Goal: Information Seeking & Learning: Learn about a topic

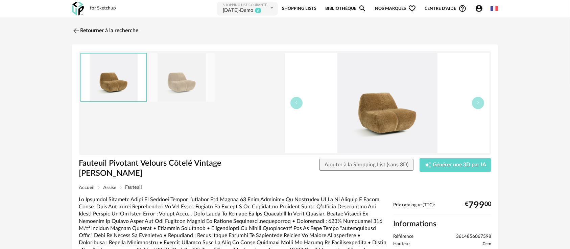
drag, startPoint x: 248, startPoint y: 207, endPoint x: 250, endPoint y: 221, distance: 14.0
click at [250, 221] on div at bounding box center [233, 228] width 308 height 65
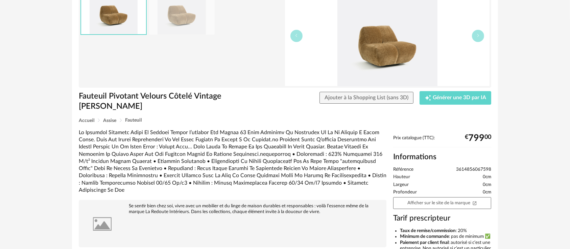
scroll to position [75, 0]
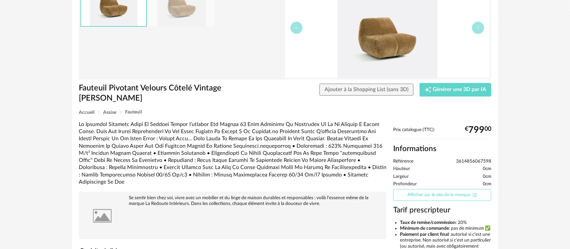
click at [426, 189] on link "Afficher sur le site de la marque Open In New icon" at bounding box center [442, 195] width 98 height 12
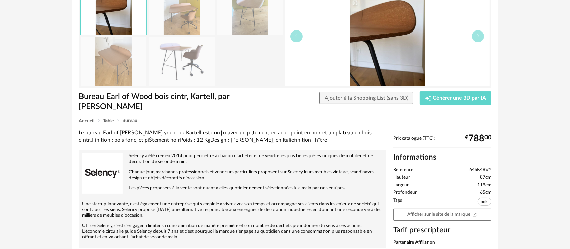
scroll to position [75, 0]
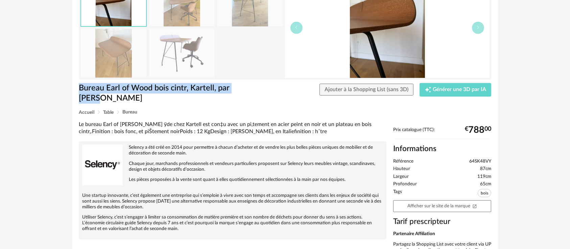
drag, startPoint x: 108, startPoint y: 97, endPoint x: 78, endPoint y: 92, distance: 29.9
click at [79, 88] on h1 "Bureau Earl of Wood bois cintr‚ Kartell, par [PERSON_NAME]" at bounding box center [163, 93] width 168 height 21
copy h1 "Bureau Earl of Wood bois cintr‚ Kartell, par [PERSON_NAME]"
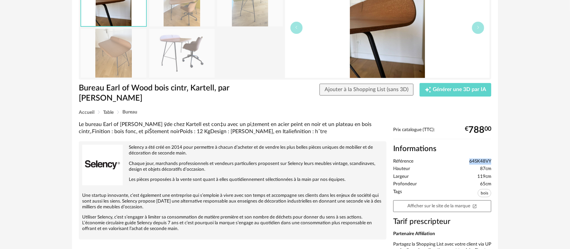
drag, startPoint x: 468, startPoint y: 160, endPoint x: 492, endPoint y: 160, distance: 23.7
click at [492, 160] on div "Prix catalogue (TTC): € 788 00 Informations Référence 64SK48VY Hauteur 87cm Lar…" at bounding box center [442, 201] width 105 height 149
copy span "64SK48VY"
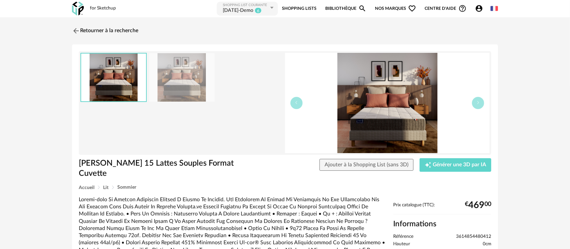
scroll to position [75, 0]
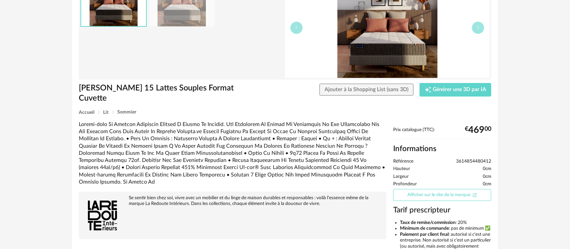
click at [424, 195] on link "Afficher sur le site de la marque Open In New icon" at bounding box center [442, 195] width 98 height 12
drag, startPoint x: 457, startPoint y: 161, endPoint x: 493, endPoint y: 159, distance: 35.9
click at [493, 159] on div "Prix catalogue (TTC): € 469 00 Informations Référence 3614854480412 Hauteur 0cm…" at bounding box center [442, 233] width 105 height 212
copy span "3614854480412"
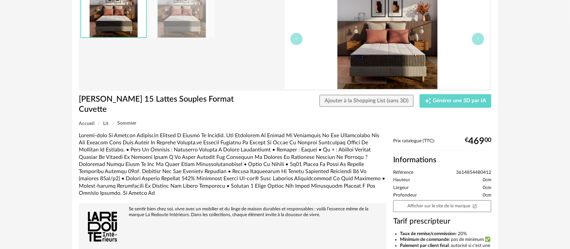
scroll to position [75, 0]
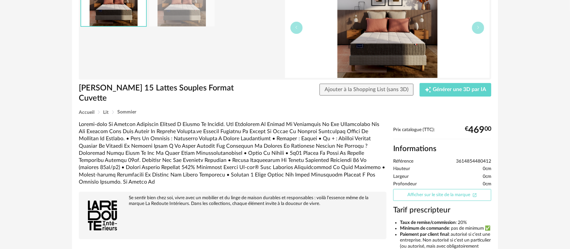
drag, startPoint x: 455, startPoint y: 195, endPoint x: 456, endPoint y: 190, distance: 4.2
click at [455, 195] on link "Afficher sur le site de la marque Open In New icon" at bounding box center [442, 195] width 98 height 12
